Goal: Information Seeking & Learning: Learn about a topic

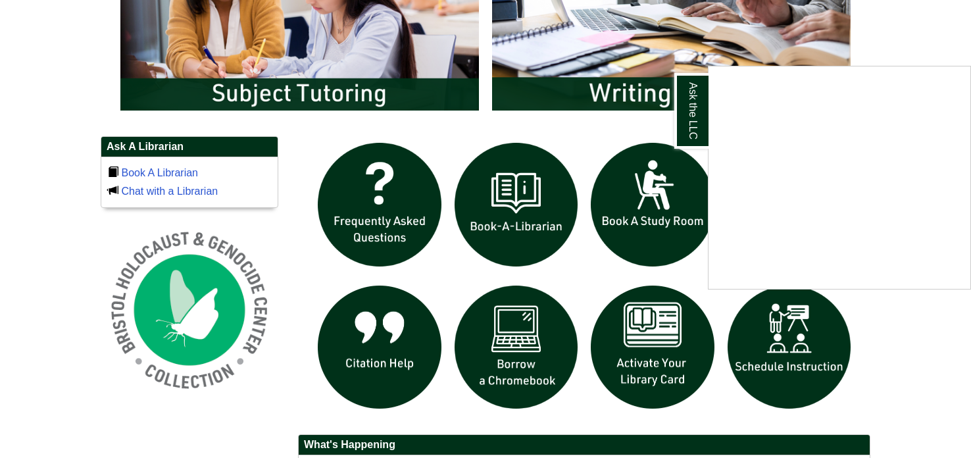
scroll to position [801, 0]
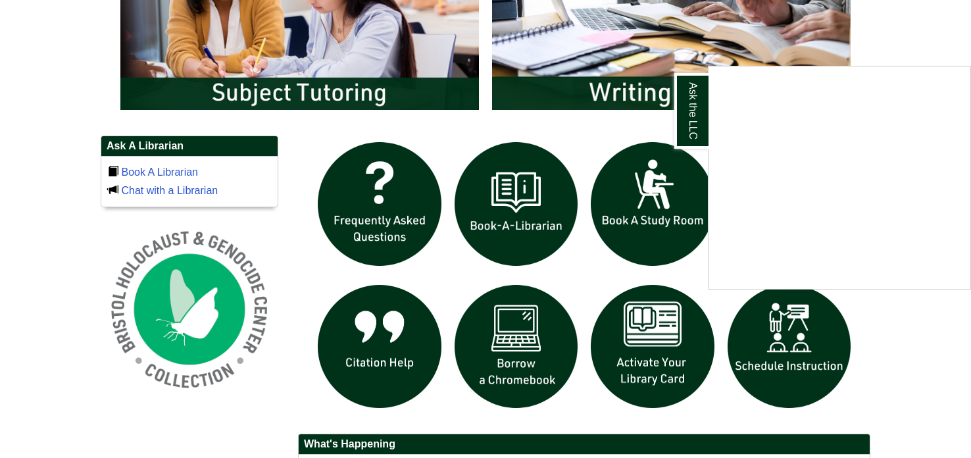
click at [892, 39] on div "Ask the LLC" at bounding box center [485, 229] width 971 height 458
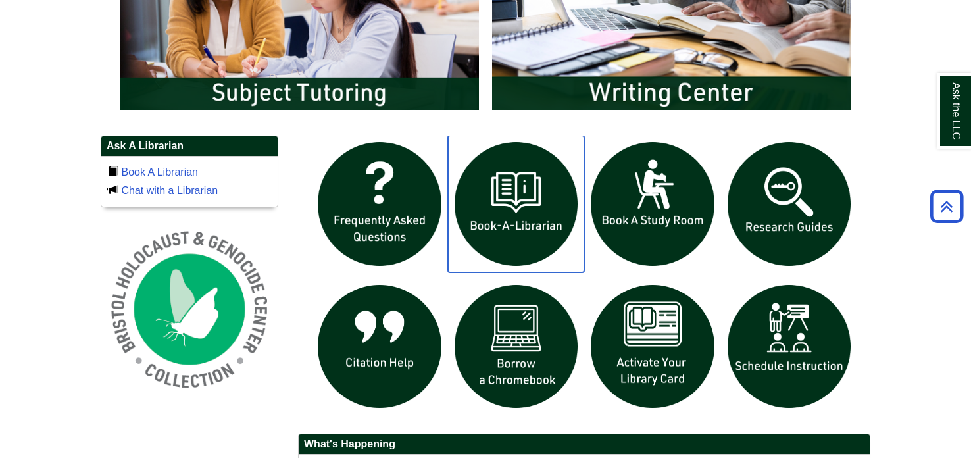
click at [520, 194] on img "slideshow" at bounding box center [516, 204] width 137 height 137
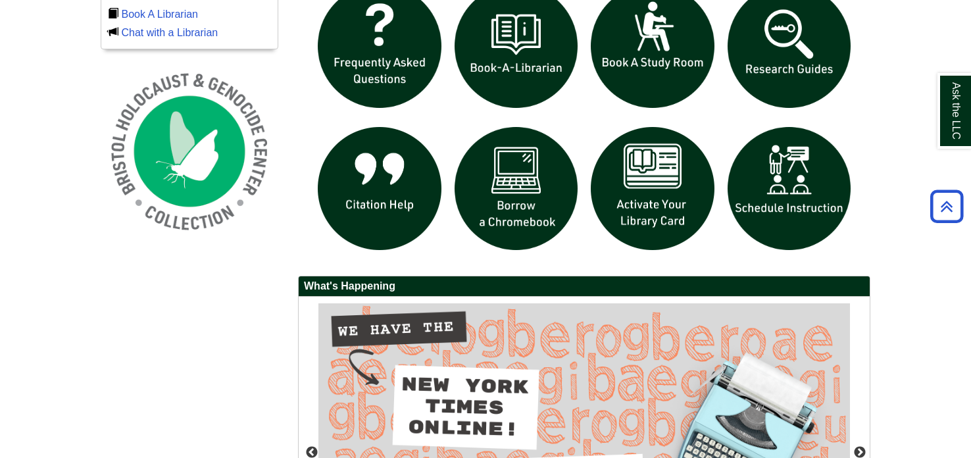
scroll to position [961, 0]
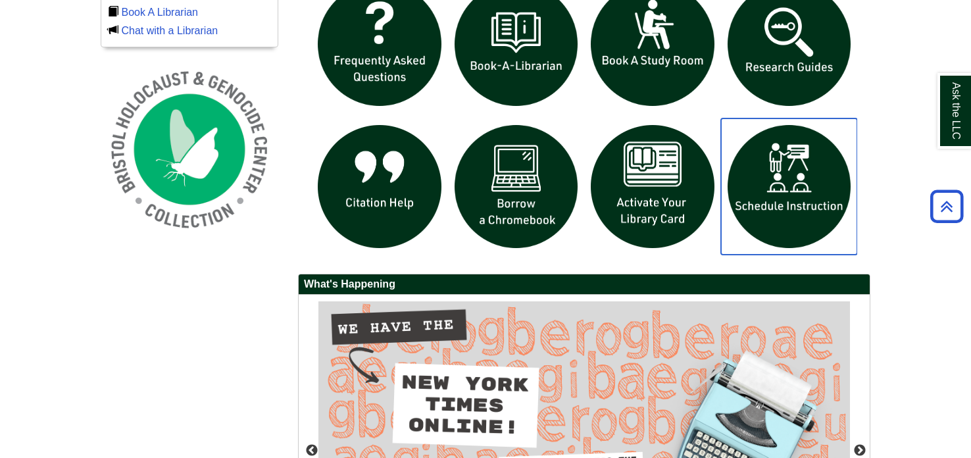
click at [761, 193] on img "slideshow" at bounding box center [789, 186] width 137 height 137
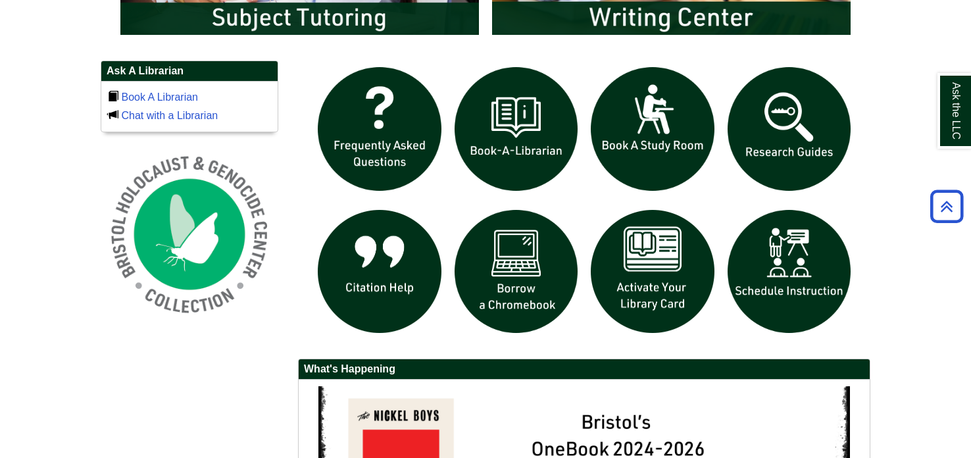
scroll to position [876, 0]
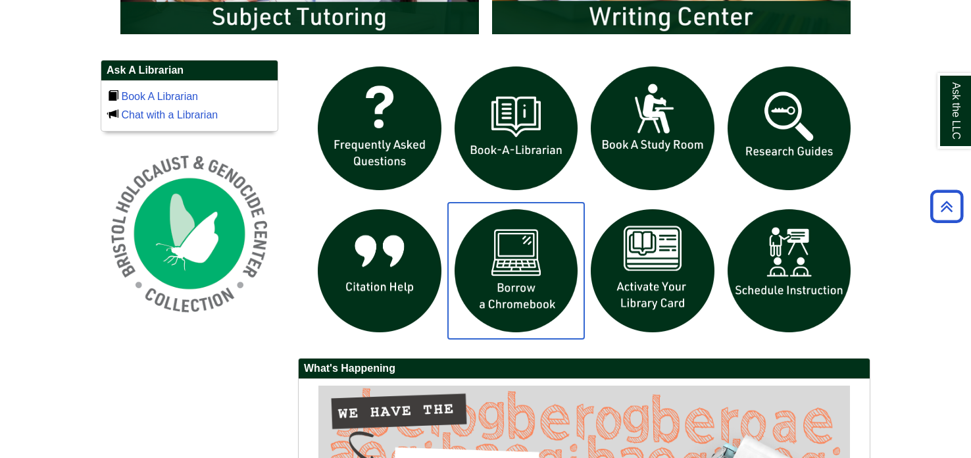
click at [501, 273] on img "slideshow" at bounding box center [516, 271] width 137 height 137
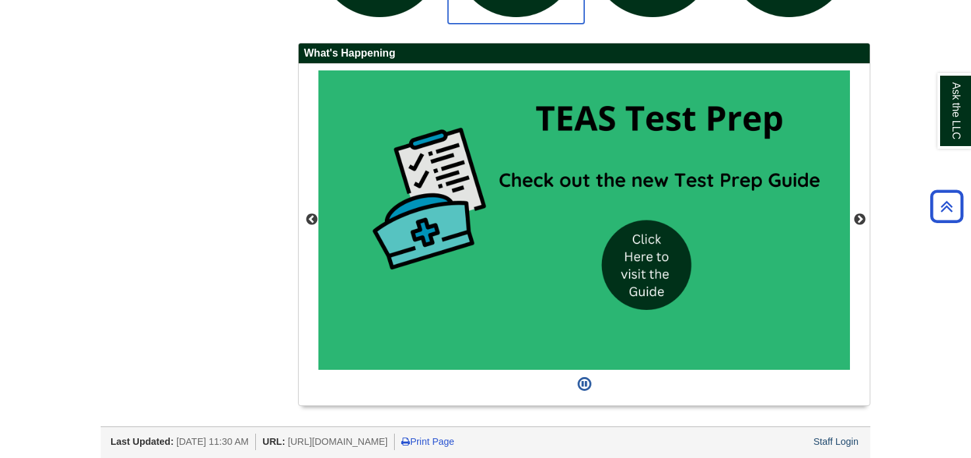
scroll to position [1182, 0]
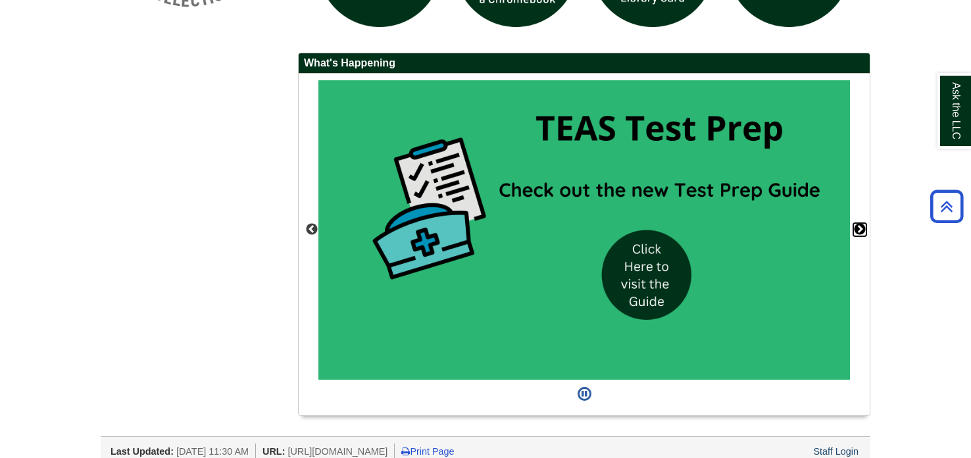
click at [857, 223] on button "Next" at bounding box center [859, 229] width 13 height 13
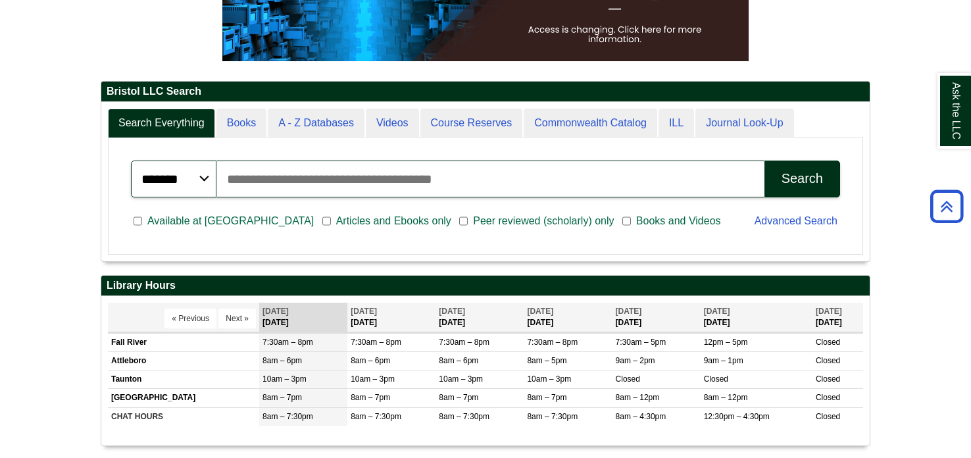
scroll to position [257, 0]
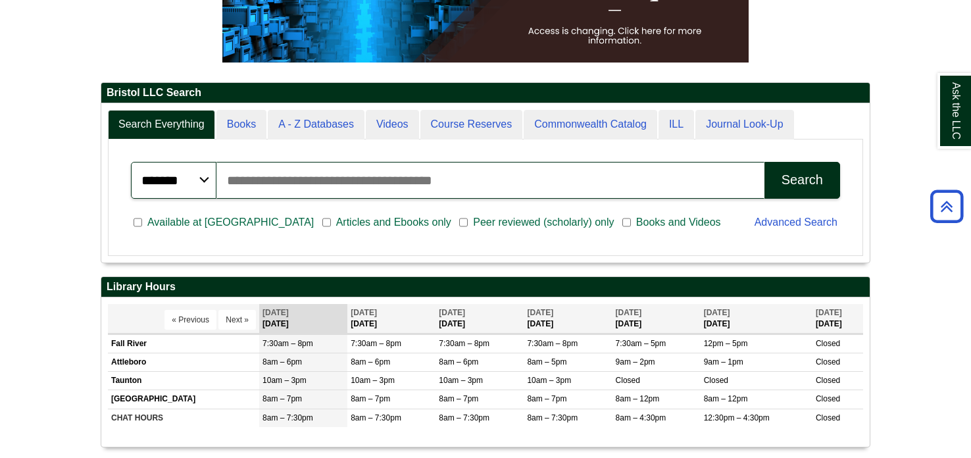
click at [203, 178] on select "******* ***** ******" at bounding box center [174, 180] width 86 height 37
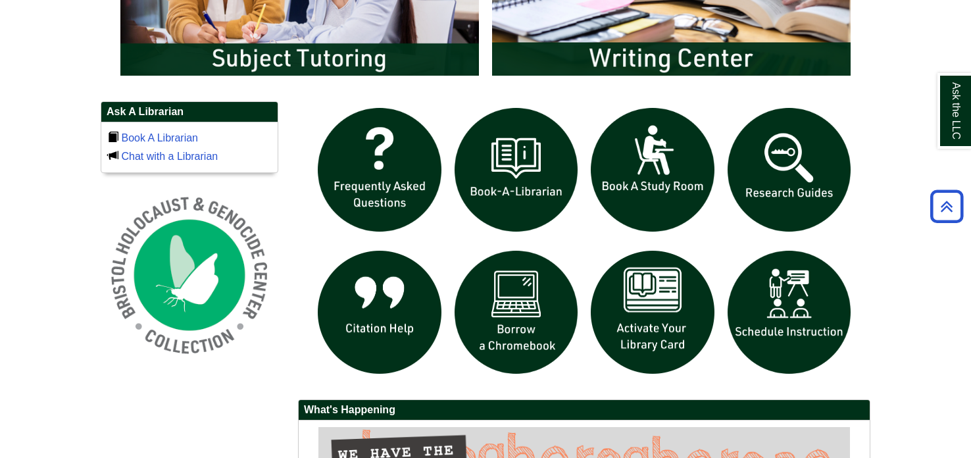
scroll to position [838, 0]
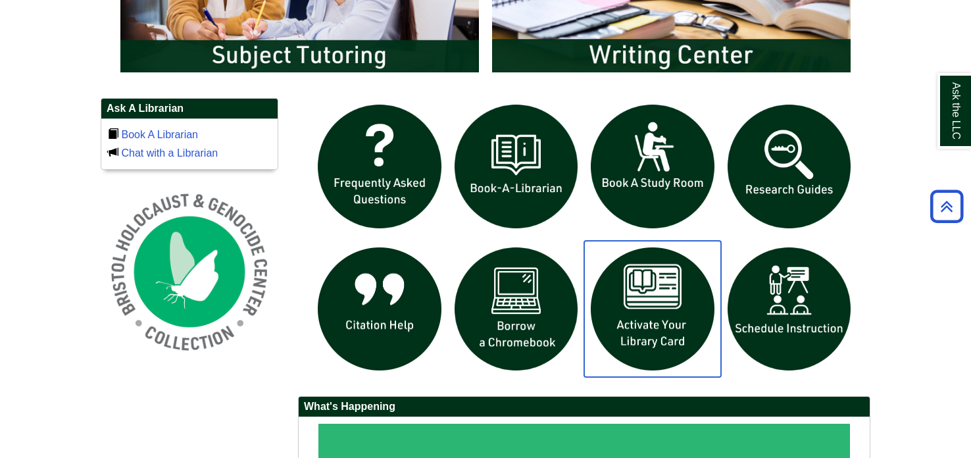
click at [632, 331] on img "slideshow" at bounding box center [652, 309] width 137 height 137
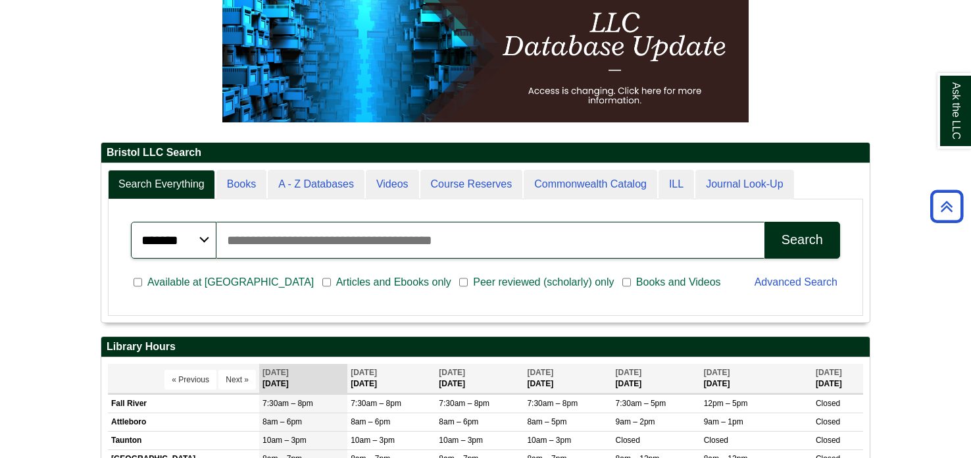
scroll to position [7, 6]
click at [394, 244] on input "Search articles, books, journals & more" at bounding box center [490, 240] width 548 height 37
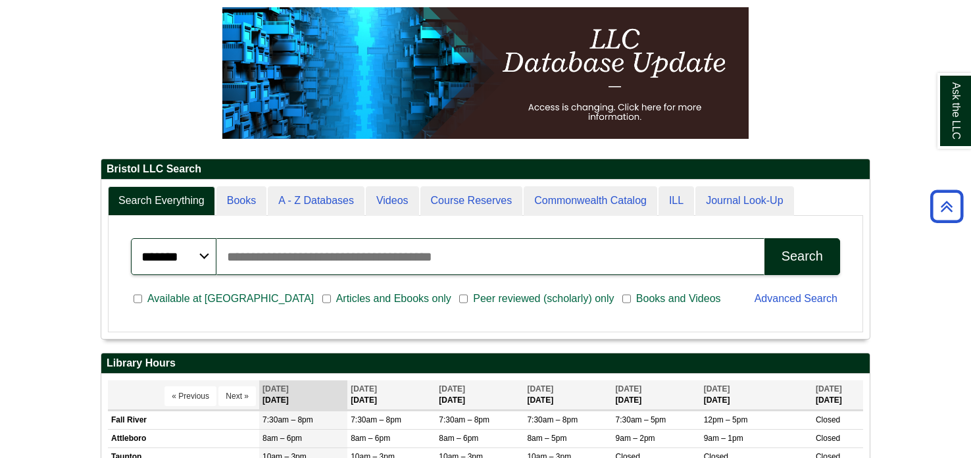
click at [299, 246] on input "Search articles, books, journals & more" at bounding box center [490, 256] width 548 height 37
click at [765, 238] on button "Search" at bounding box center [803, 256] width 76 height 37
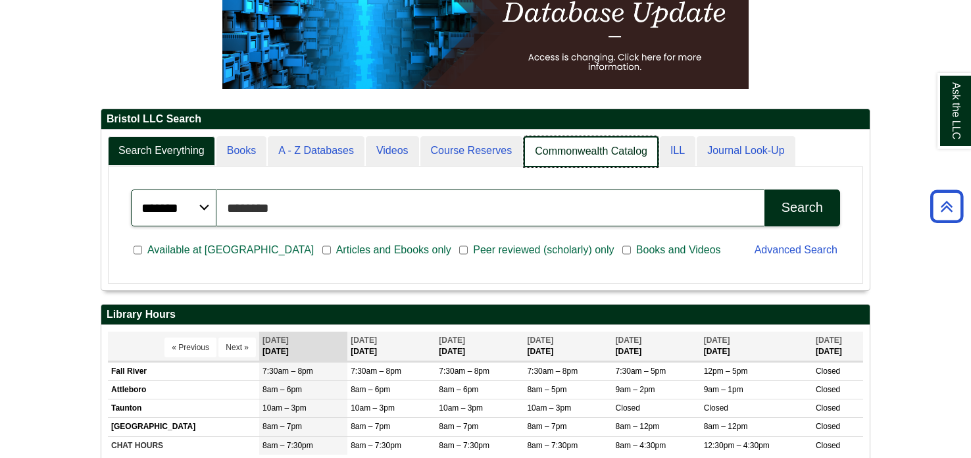
scroll to position [6, 6]
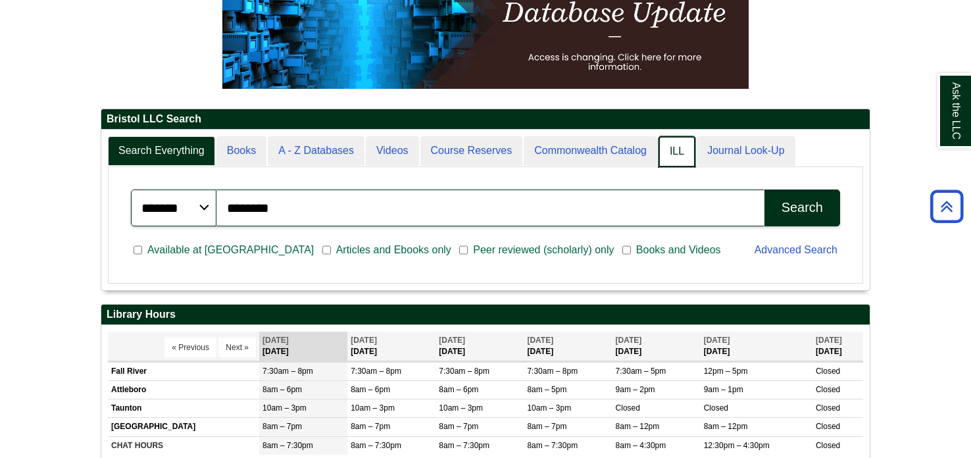
click at [663, 145] on link "ILL" at bounding box center [677, 151] width 37 height 31
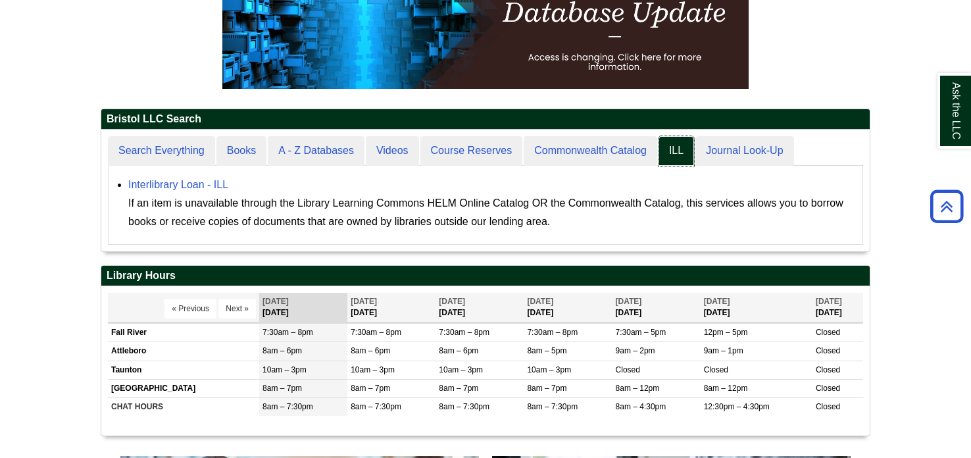
scroll to position [120, 769]
click at [428, 199] on div "If an item is unavailable through the Library Learning Commons HELM Online Cata…" at bounding box center [492, 212] width 728 height 37
click at [364, 211] on div "If an item is unavailable through the Library Learning Commons HELM Online Cata…" at bounding box center [492, 212] width 728 height 37
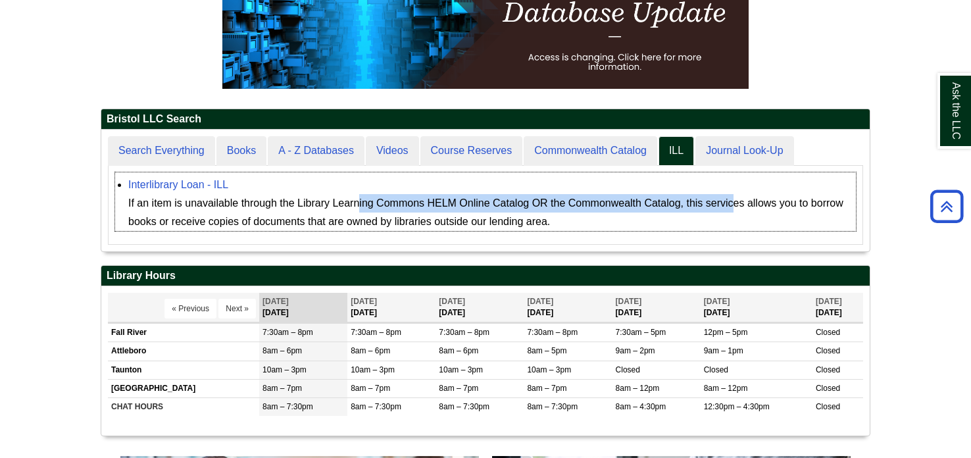
drag, startPoint x: 299, startPoint y: 203, endPoint x: 680, endPoint y: 209, distance: 381.0
click at [680, 209] on div "If an item is unavailable through the Library Learning Commons HELM Online Cata…" at bounding box center [492, 212] width 728 height 37
copy div "Library Learning Commons HELM Online Catalog OR the Commonwealth Catalog"
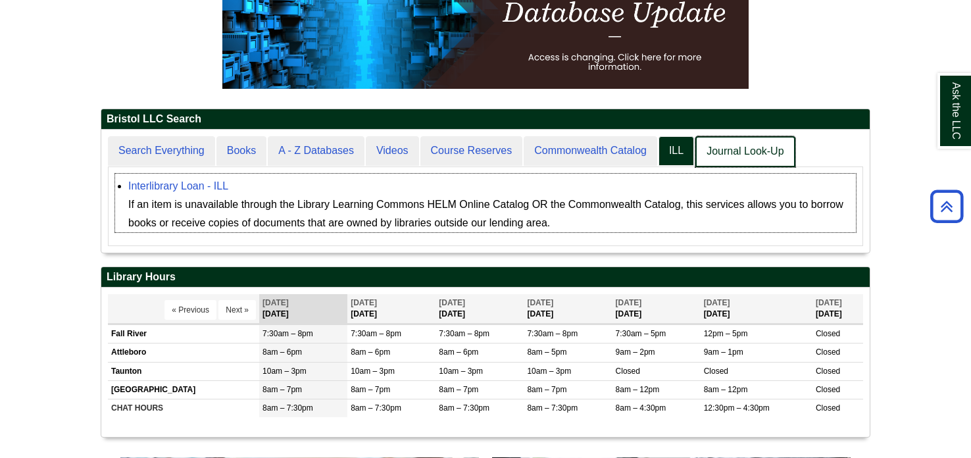
scroll to position [122, 769]
click at [710, 144] on link "Journal Look-Up" at bounding box center [744, 151] width 99 height 31
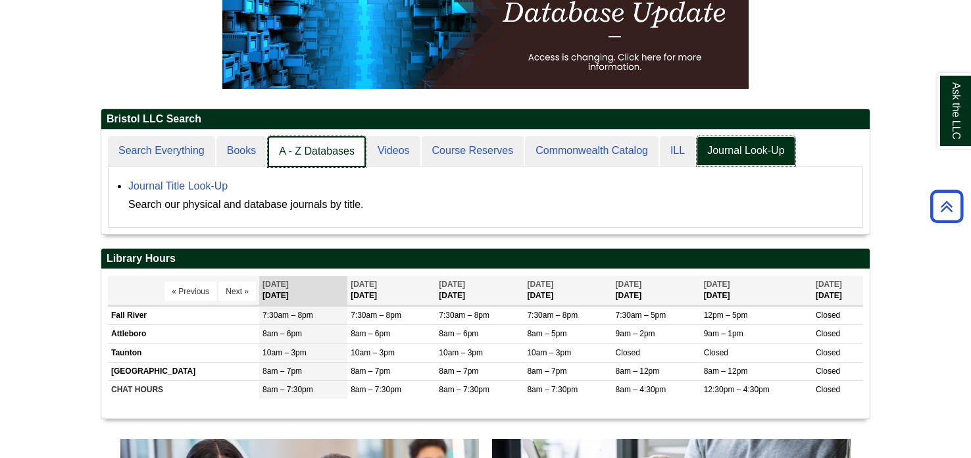
scroll to position [103, 769]
click at [281, 148] on link "A - Z Databases" at bounding box center [317, 151] width 98 height 31
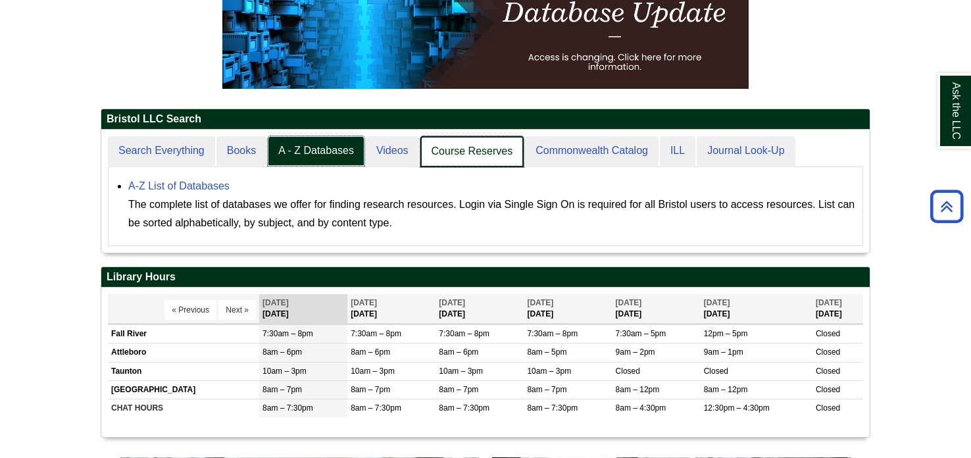
scroll to position [122, 769]
click at [473, 139] on link "Course Reserves" at bounding box center [472, 151] width 104 height 31
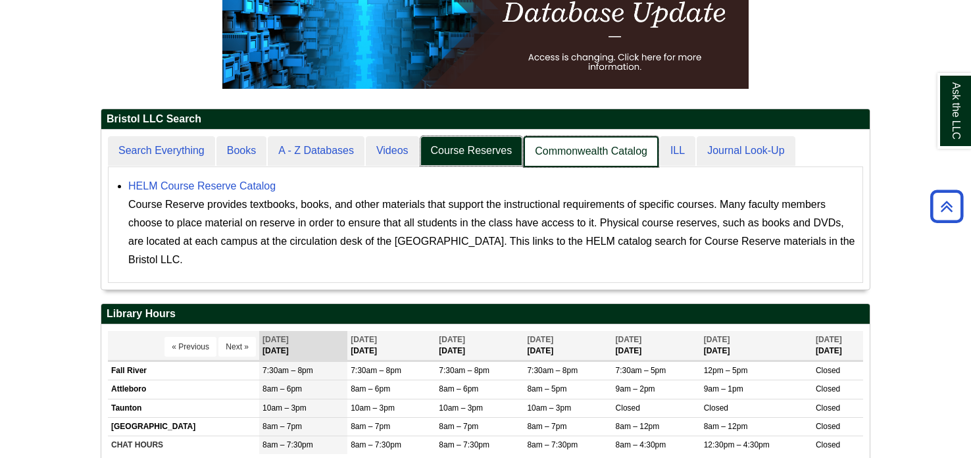
scroll to position [159, 769]
click at [566, 155] on link "Commonwealth Catalog" at bounding box center [591, 151] width 135 height 31
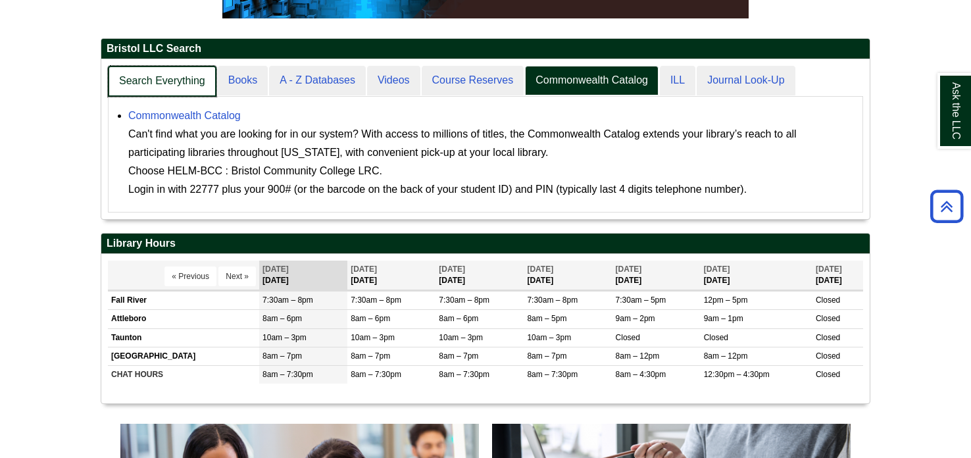
click at [184, 69] on link "Search Everything" at bounding box center [162, 81] width 109 height 31
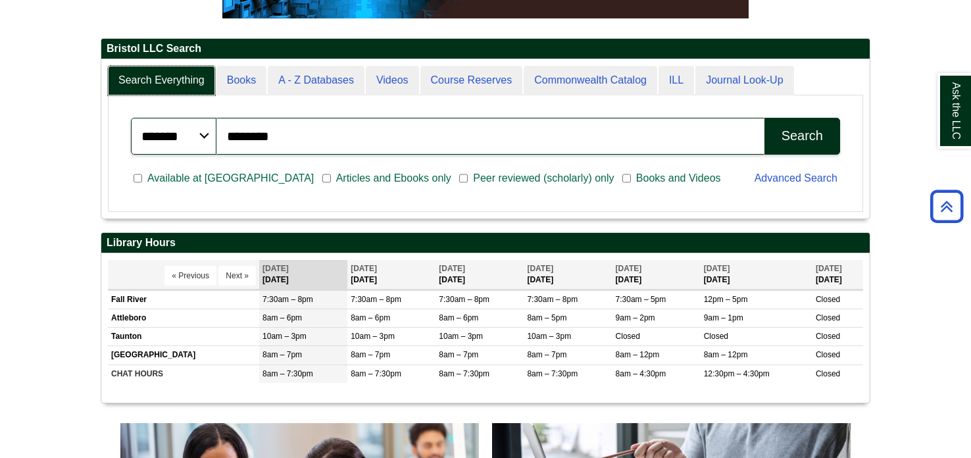
scroll to position [7, 6]
drag, startPoint x: 311, startPoint y: 116, endPoint x: 109, endPoint y: 157, distance: 205.6
click at [109, 157] on div "******* ***** ****** Search articles, books, journals & more ******** Search Av…" at bounding box center [485, 153] width 755 height 116
type input "**********"
click at [765, 118] on button "Search" at bounding box center [803, 136] width 76 height 37
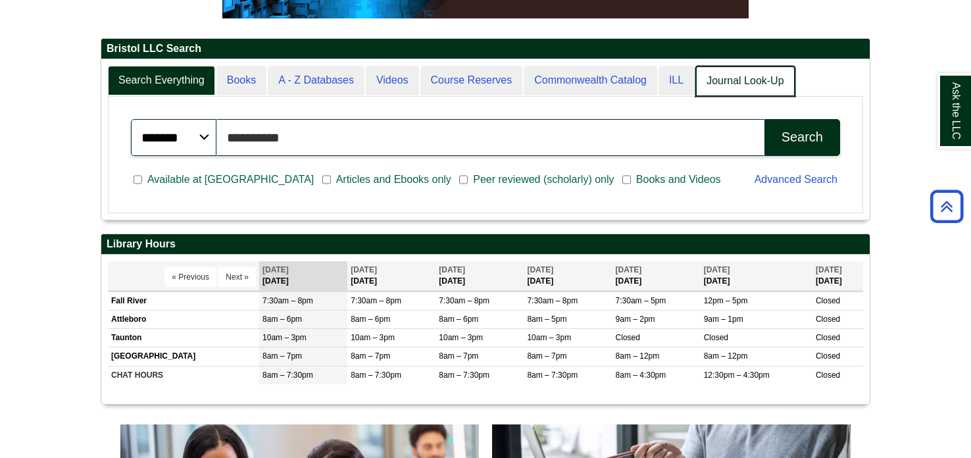
scroll to position [6, 6]
click at [743, 83] on link "Journal Look-Up" at bounding box center [744, 81] width 99 height 31
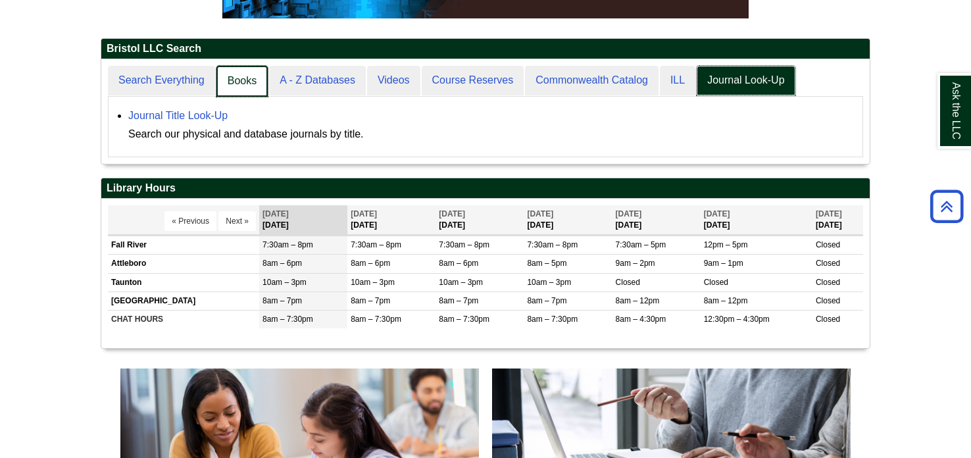
scroll to position [103, 769]
click at [255, 77] on link "Books" at bounding box center [241, 81] width 51 height 31
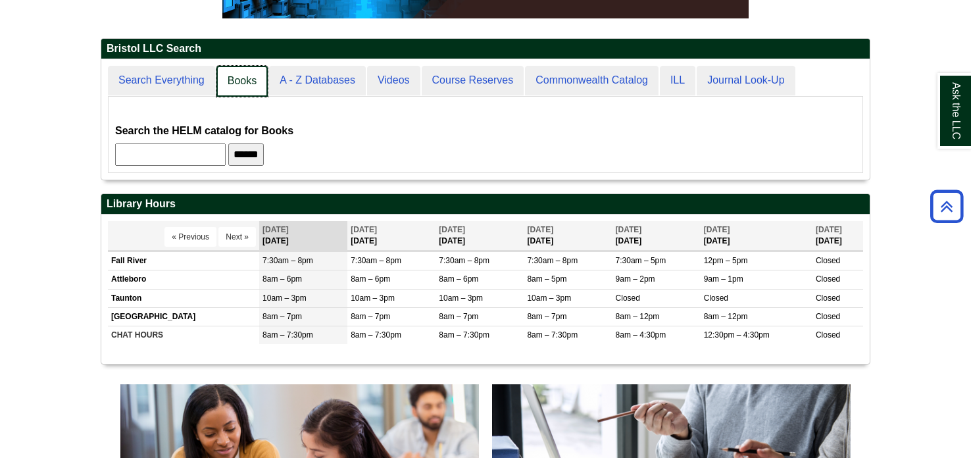
scroll to position [118, 769]
click at [323, 90] on link "A - Z Databases" at bounding box center [317, 81] width 98 height 31
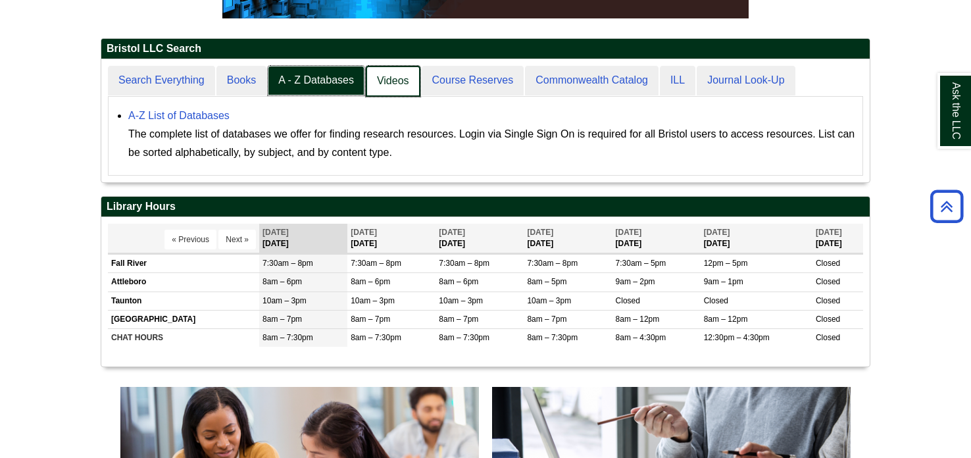
scroll to position [122, 769]
click at [390, 74] on link "Videos" at bounding box center [393, 81] width 55 height 31
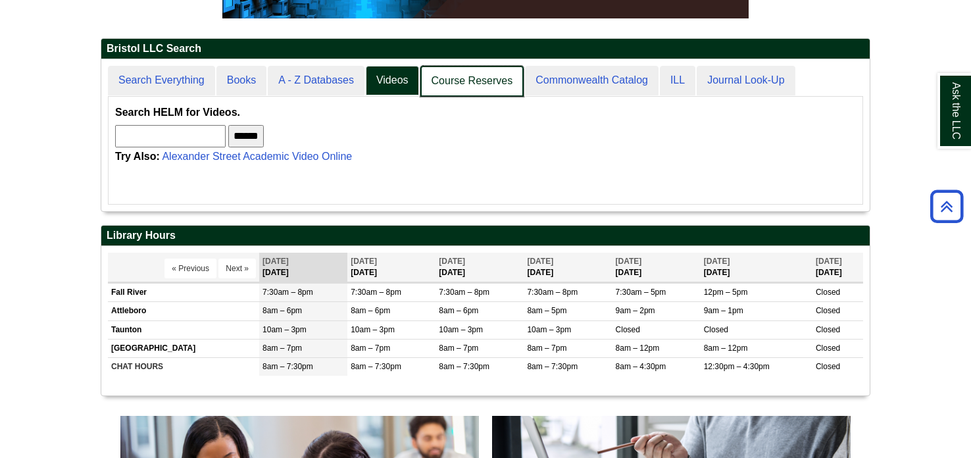
click at [453, 76] on link "Course Reserves" at bounding box center [472, 81] width 104 height 31
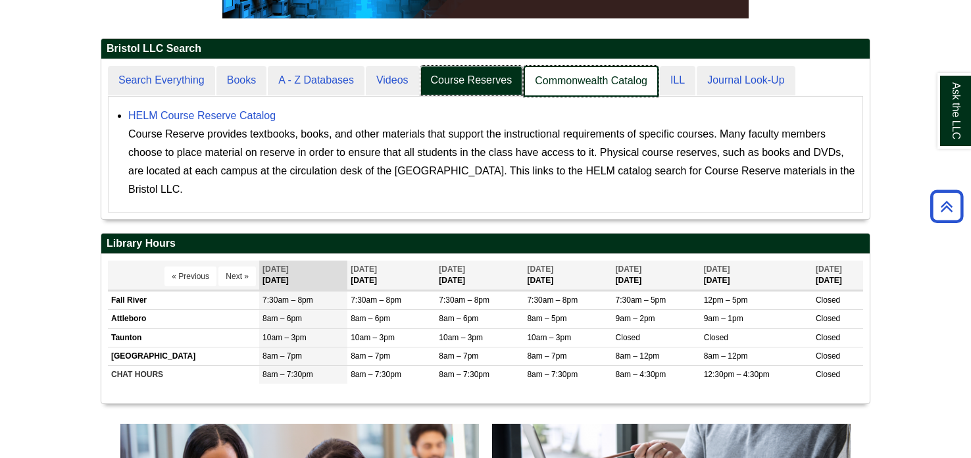
scroll to position [159, 769]
click at [560, 77] on link "Commonwealth Catalog" at bounding box center [591, 81] width 135 height 31
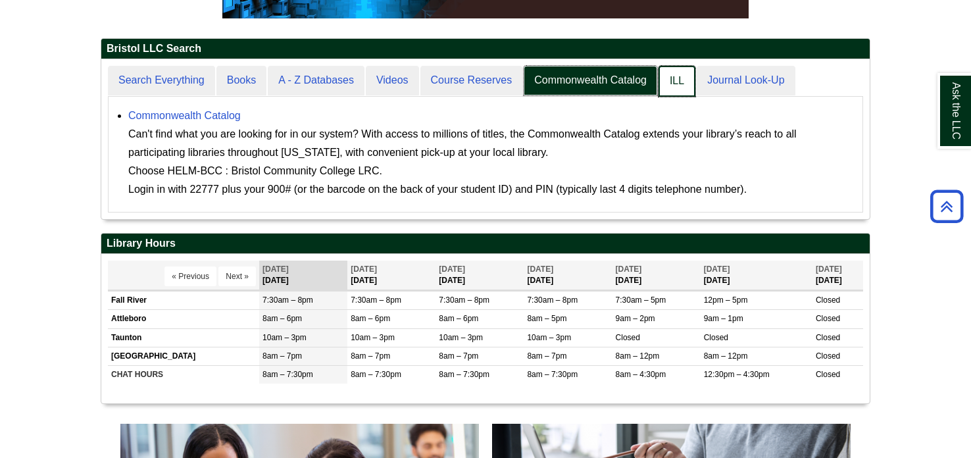
scroll to position [6, 6]
click at [666, 86] on link "ILL" at bounding box center [677, 81] width 37 height 31
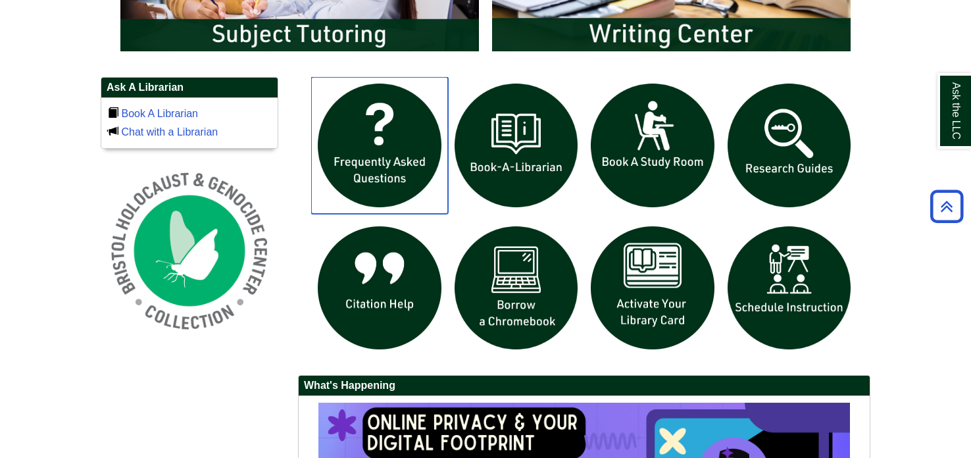
click at [388, 168] on img "slideshow" at bounding box center [379, 145] width 137 height 137
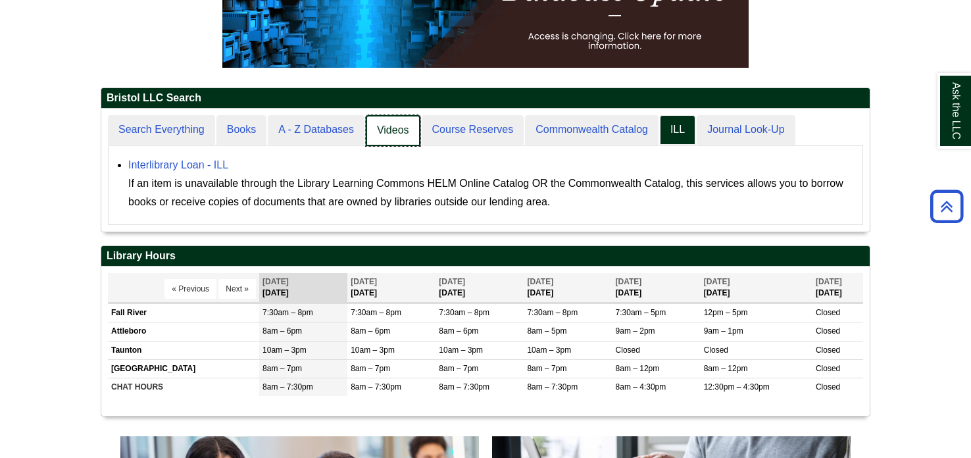
scroll to position [122, 769]
click at [347, 136] on link "A - Z Databases" at bounding box center [317, 130] width 98 height 31
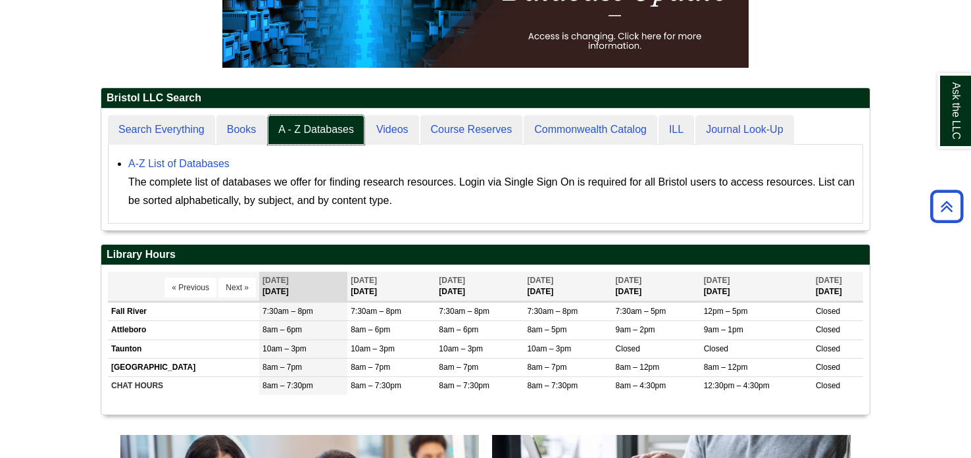
scroll to position [120, 769]
click at [197, 162] on link "A-Z List of Databases" at bounding box center [178, 163] width 101 height 11
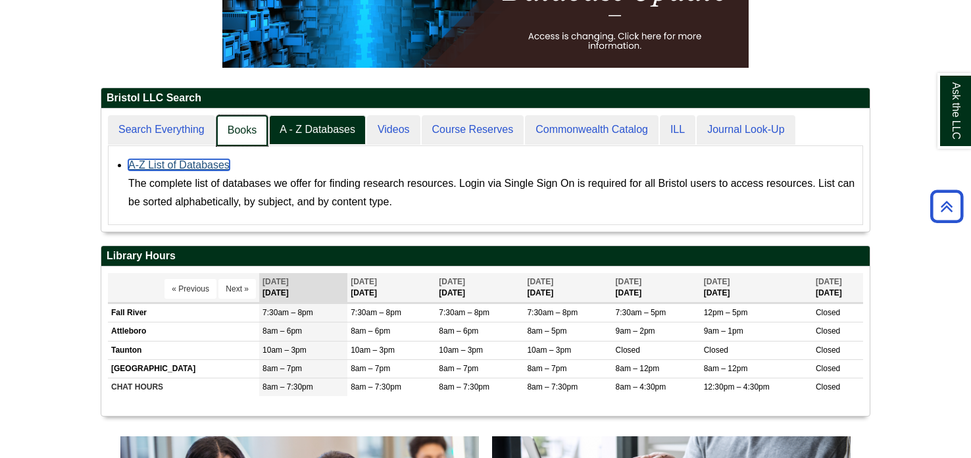
scroll to position [6, 6]
click at [246, 135] on link "Books" at bounding box center [241, 130] width 51 height 31
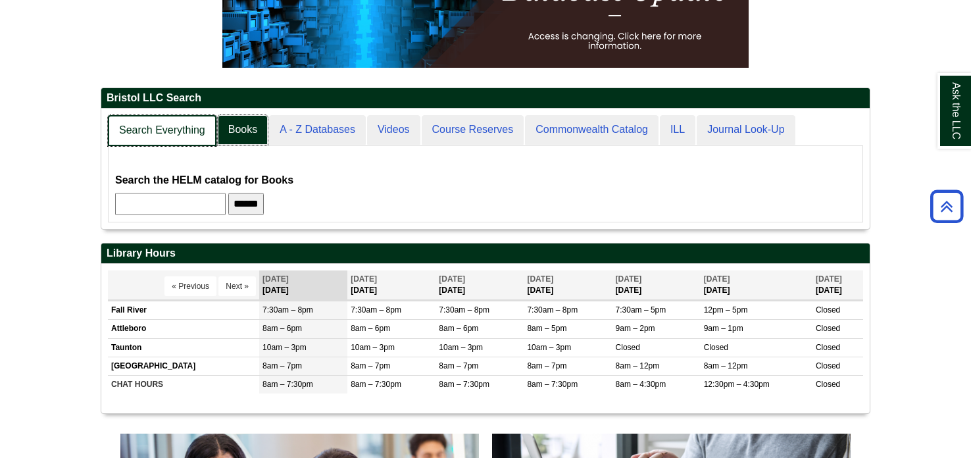
scroll to position [118, 769]
click at [186, 138] on link "Search Everything" at bounding box center [162, 130] width 109 height 31
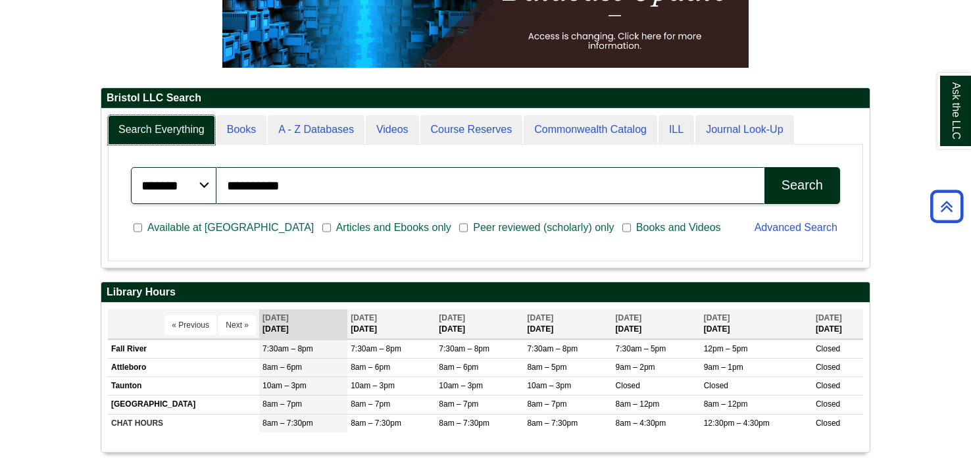
scroll to position [158, 769]
